Goal: Register for event/course

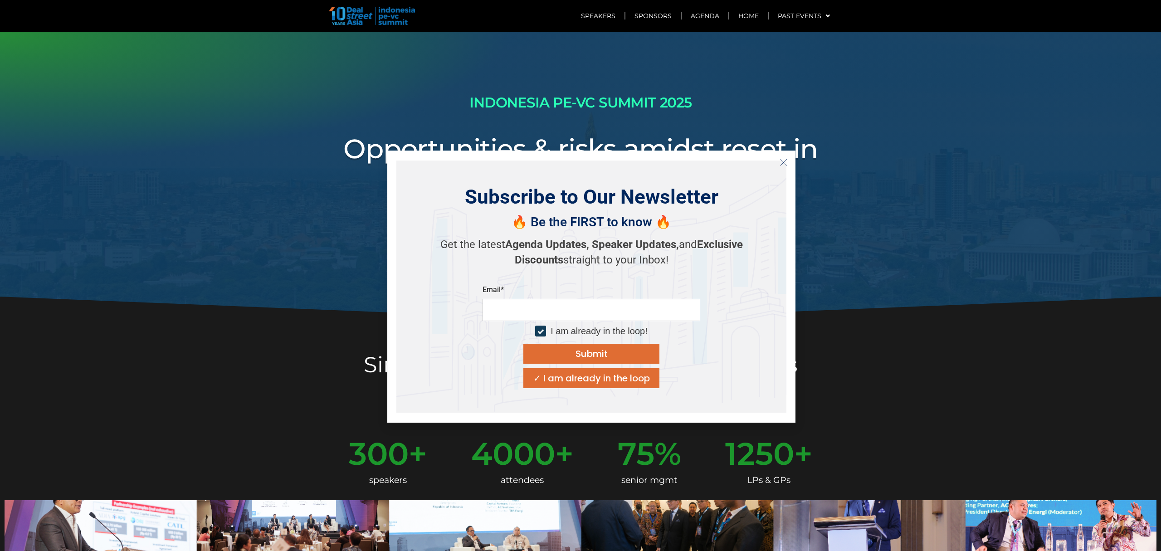
click at [787, 166] on button "Close" at bounding box center [784, 162] width 15 height 15
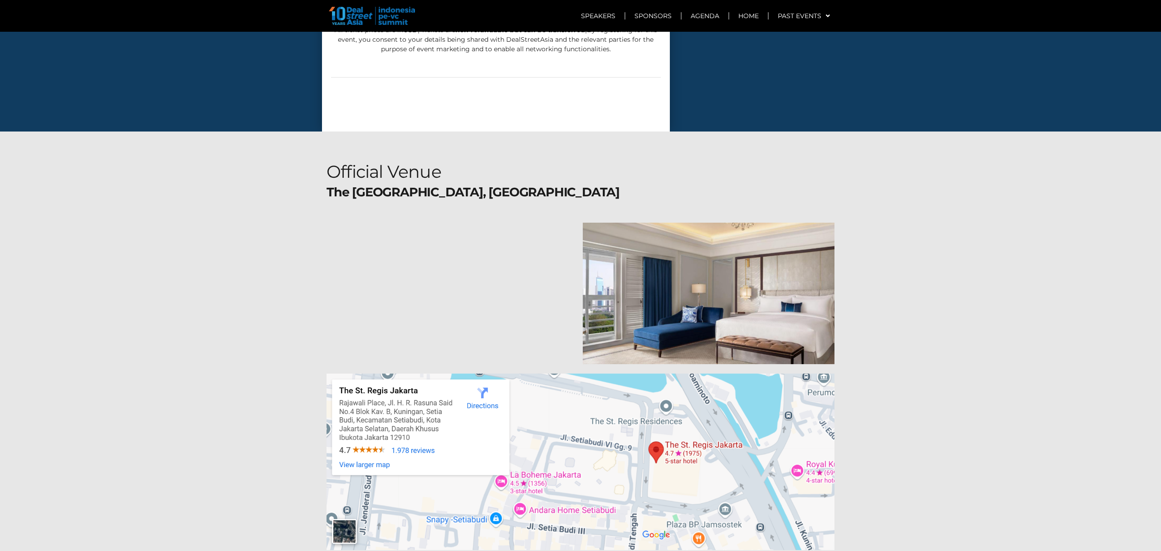
scroll to position [5227, 0]
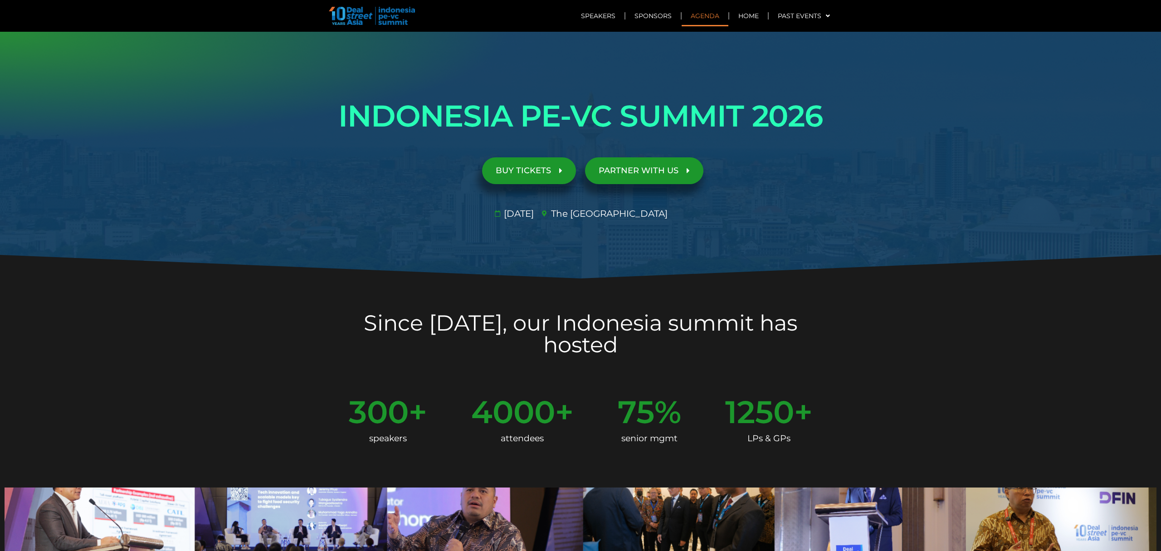
click at [701, 17] on link "Agenda" at bounding box center [705, 15] width 47 height 21
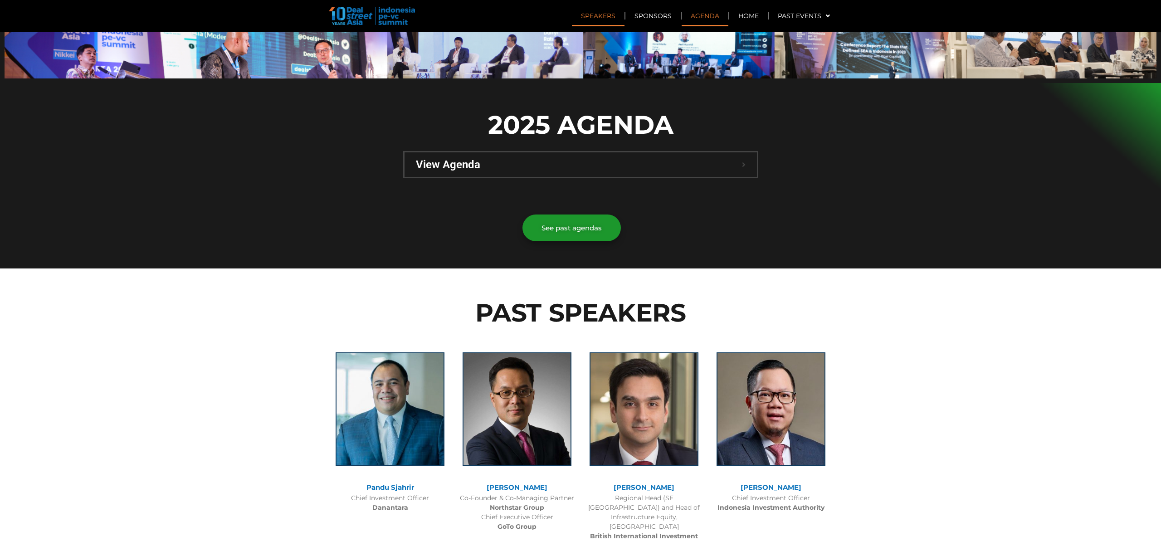
scroll to position [607, 0]
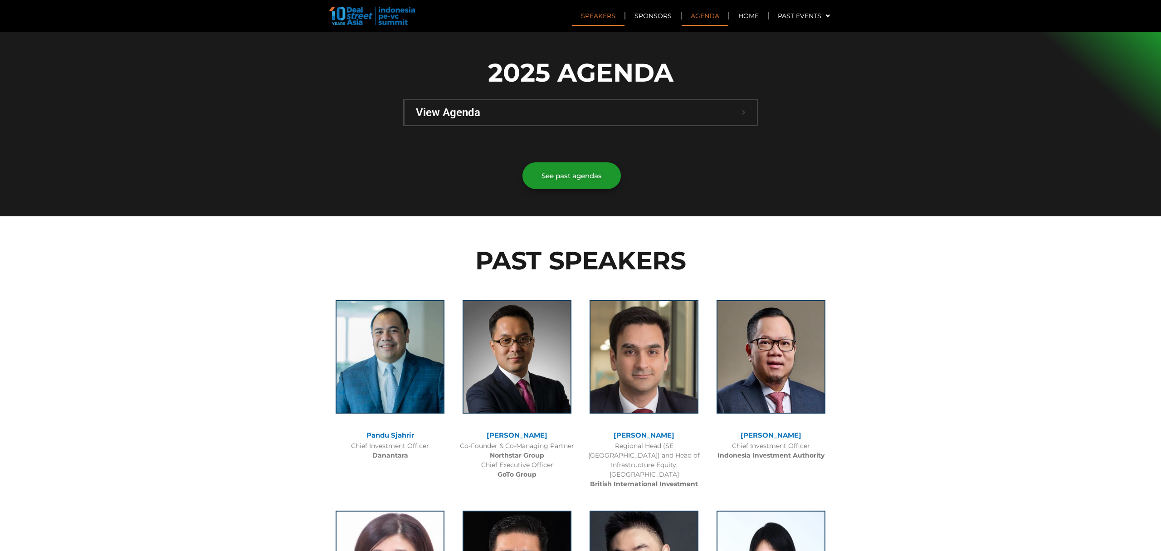
click at [577, 107] on span "View Agenda" at bounding box center [579, 112] width 326 height 11
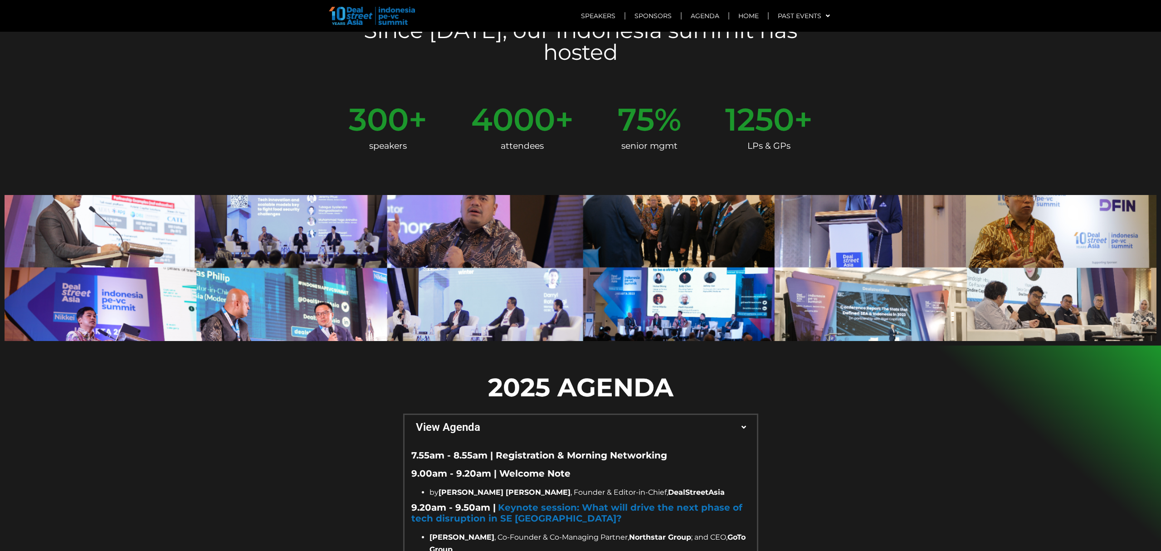
scroll to position [0, 0]
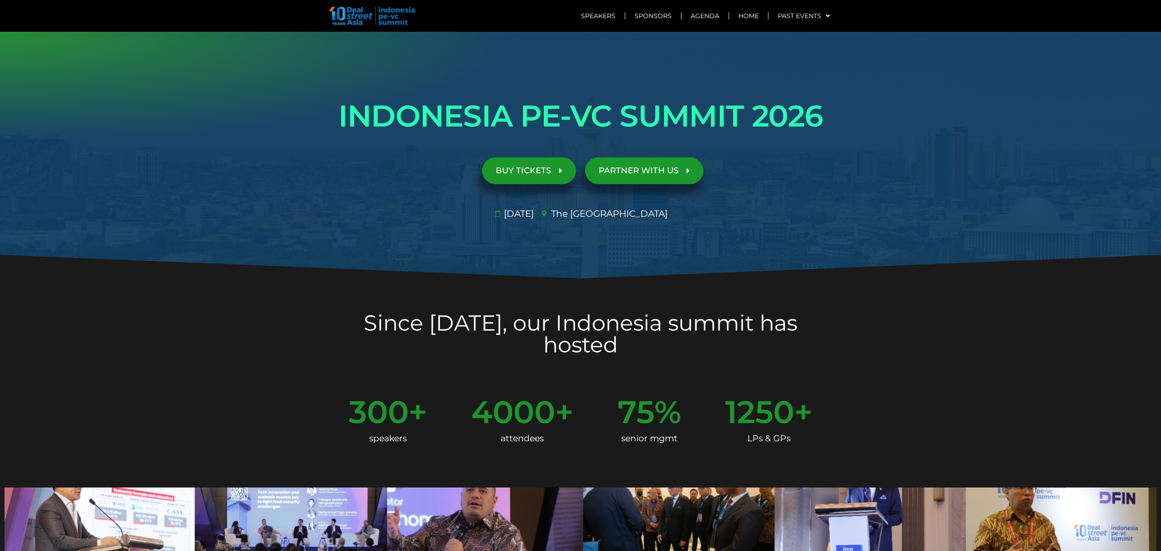
click at [548, 175] on span "BUY TICKETS" at bounding box center [523, 170] width 55 height 9
click at [695, 15] on link "Agenda" at bounding box center [705, 15] width 47 height 21
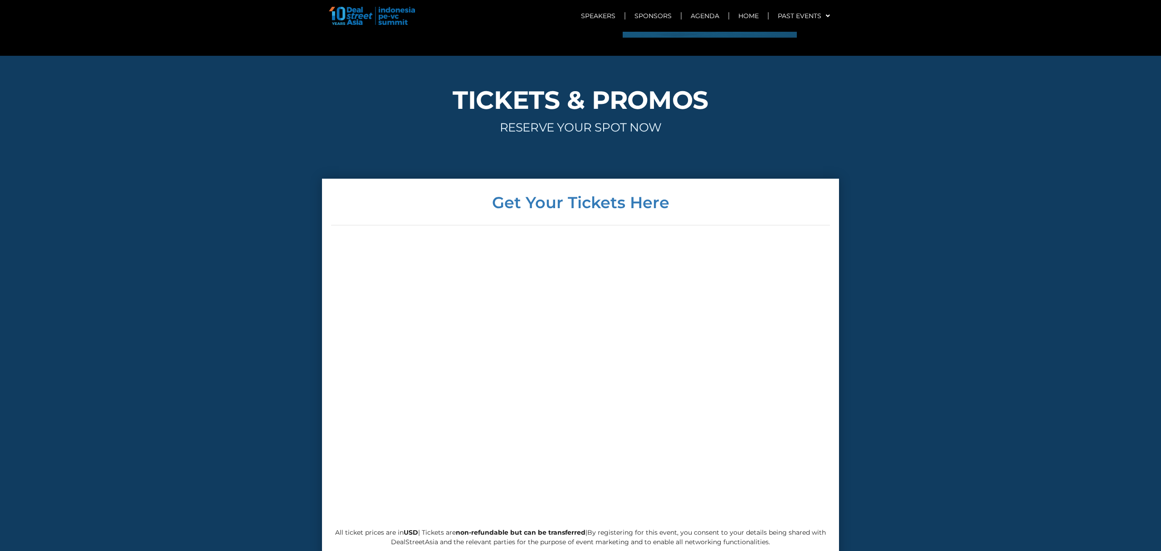
scroll to position [4672, 0]
